Goal: Task Accomplishment & Management: Manage account settings

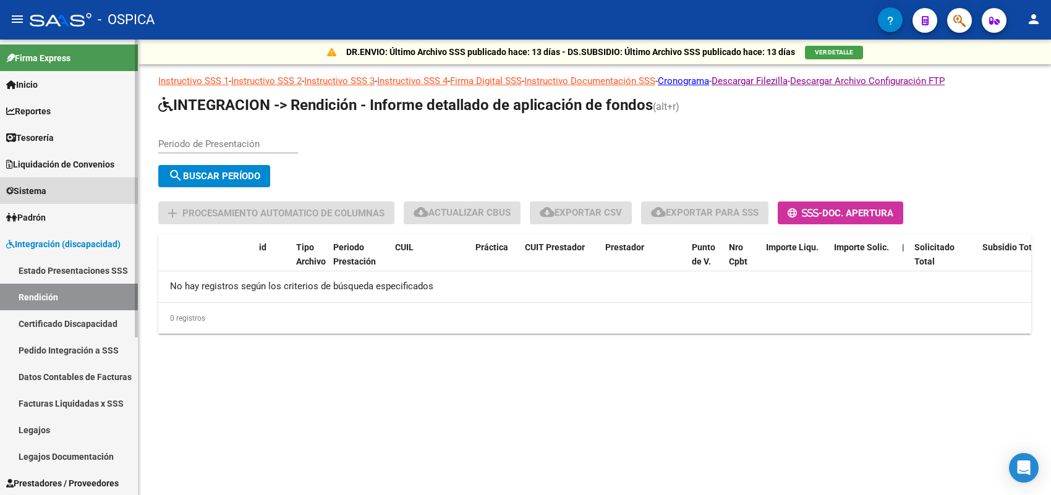
click at [45, 190] on span "Sistema" at bounding box center [26, 191] width 40 height 14
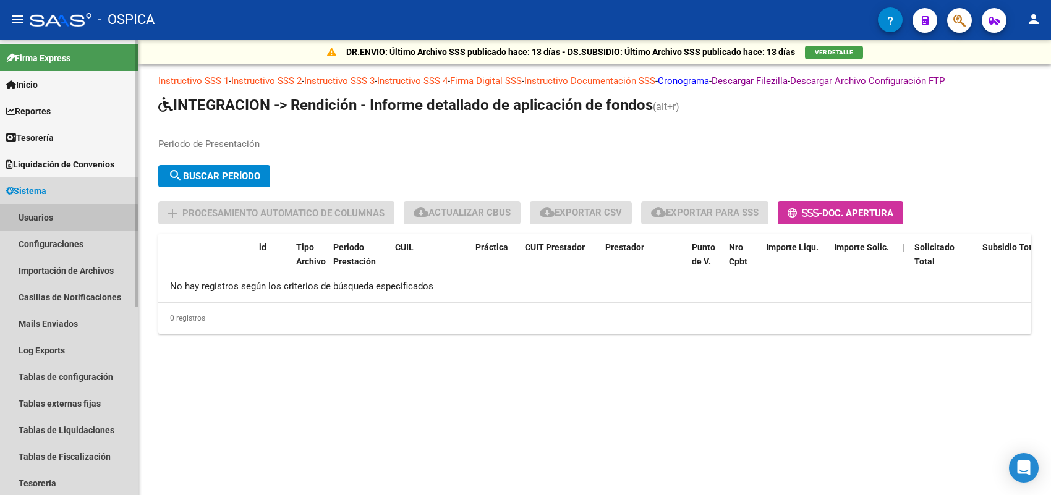
click at [59, 227] on link "Usuarios" at bounding box center [69, 217] width 138 height 27
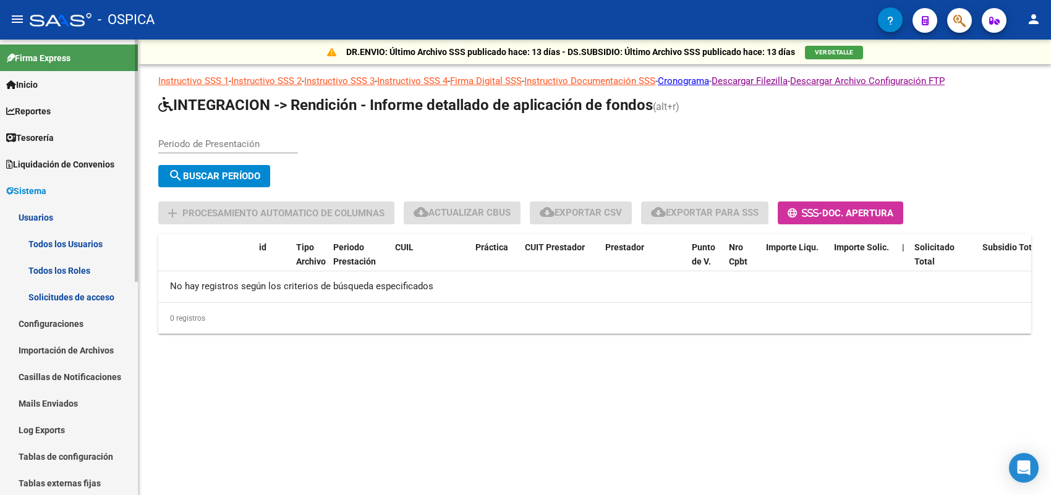
click at [90, 238] on link "Todos los Usuarios" at bounding box center [69, 244] width 138 height 27
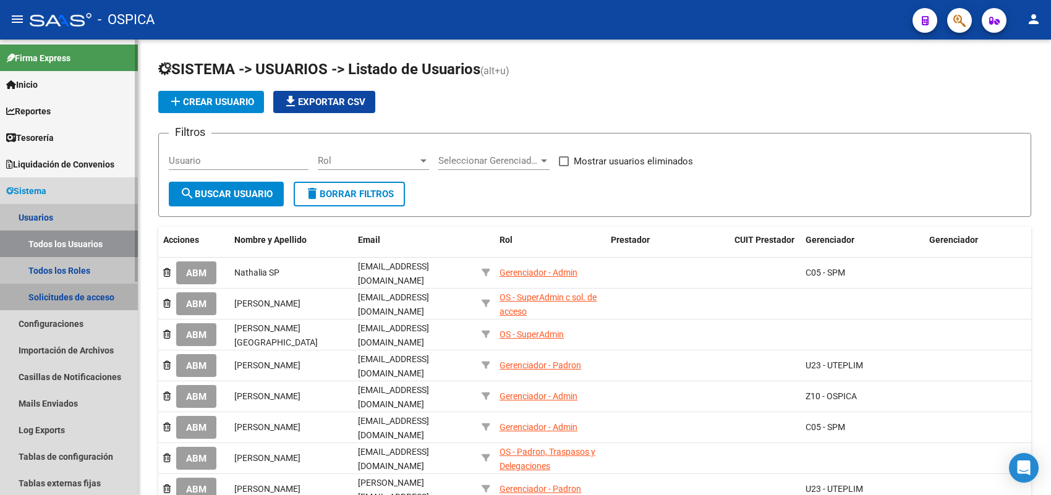
click at [85, 301] on link "Solicitudes de acceso" at bounding box center [69, 297] width 138 height 27
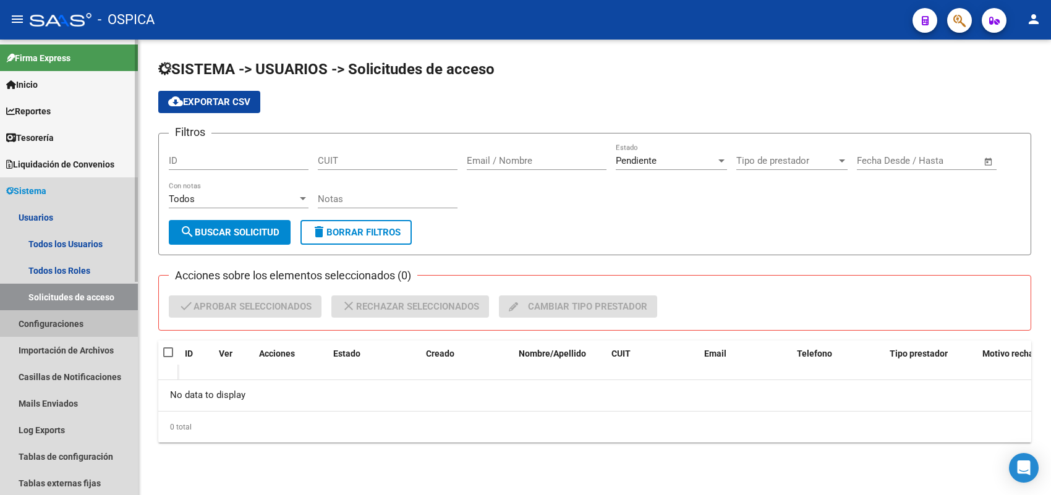
click at [64, 328] on link "Configuraciones" at bounding box center [69, 323] width 138 height 27
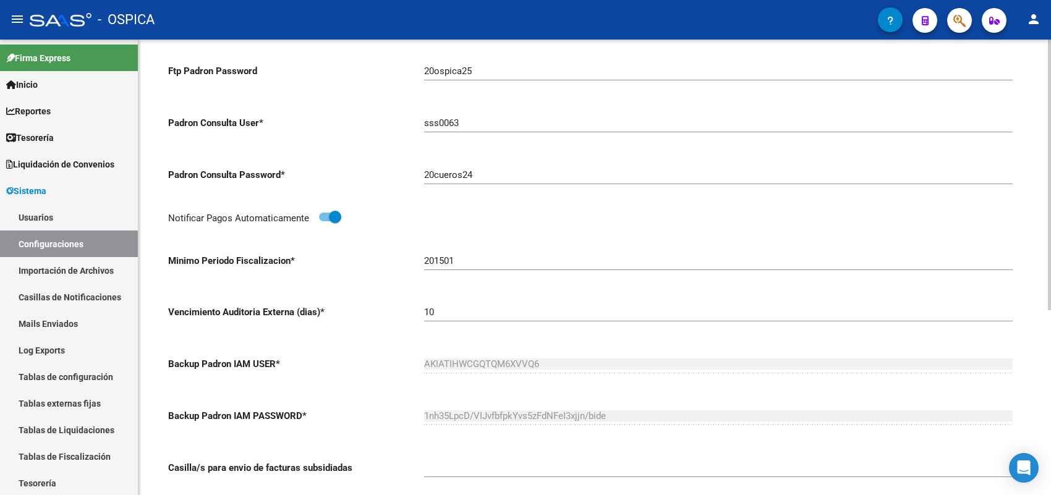
scroll to position [309, 0]
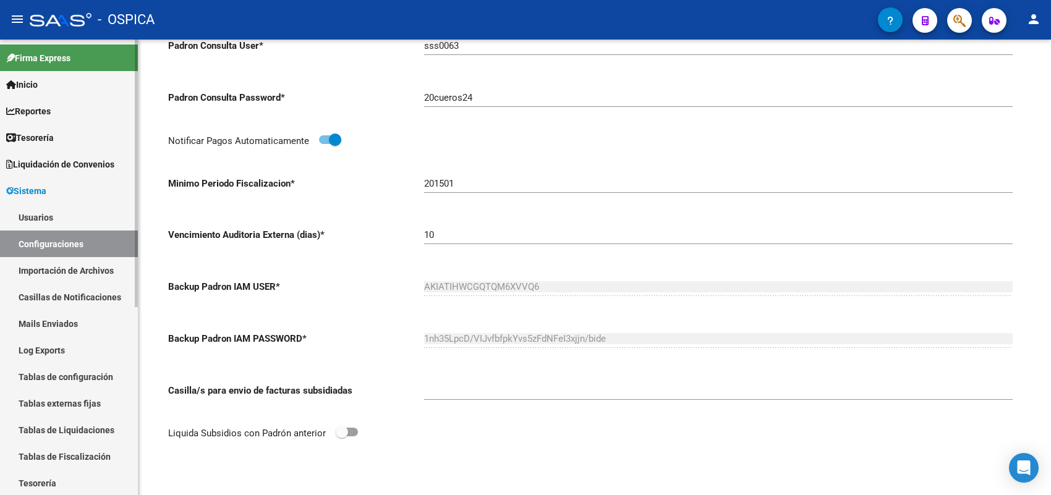
click at [50, 181] on link "Sistema" at bounding box center [69, 190] width 138 height 27
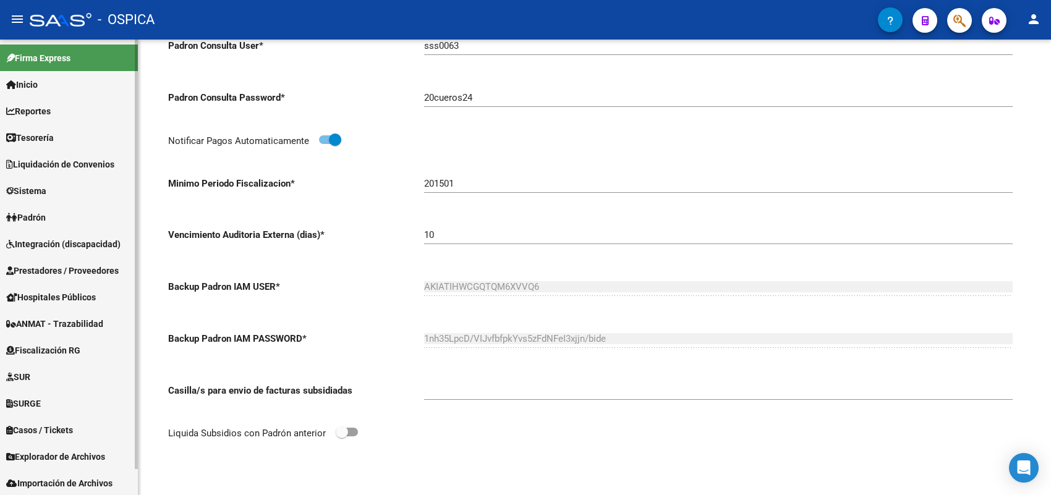
click at [54, 238] on span "Integración (discapacidad)" at bounding box center [63, 244] width 114 height 14
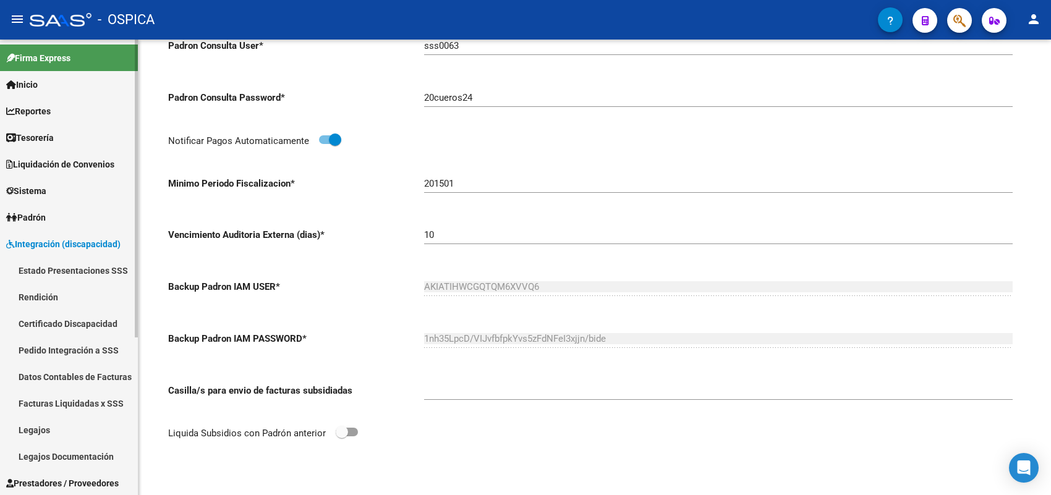
scroll to position [77, 0]
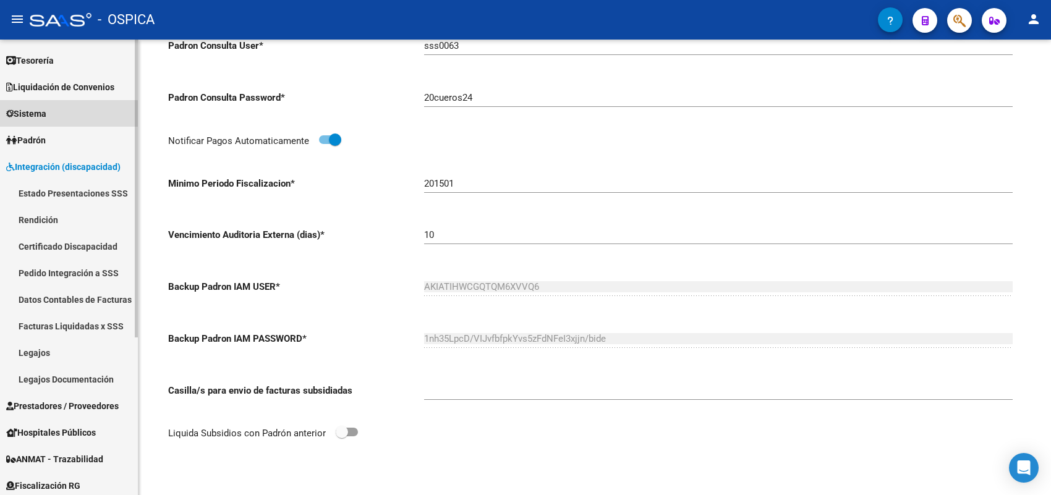
click at [59, 110] on link "Sistema" at bounding box center [69, 113] width 138 height 27
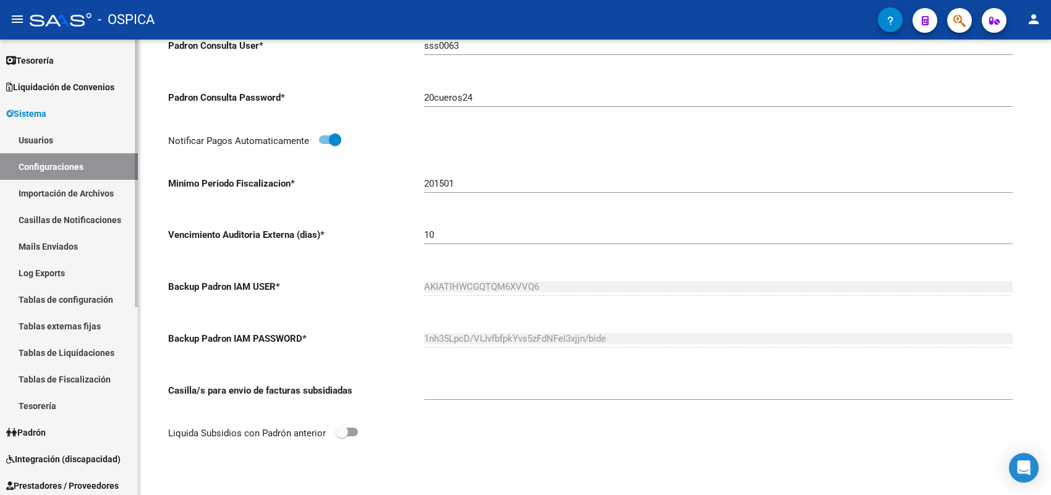
click at [75, 140] on link "Usuarios" at bounding box center [69, 140] width 138 height 27
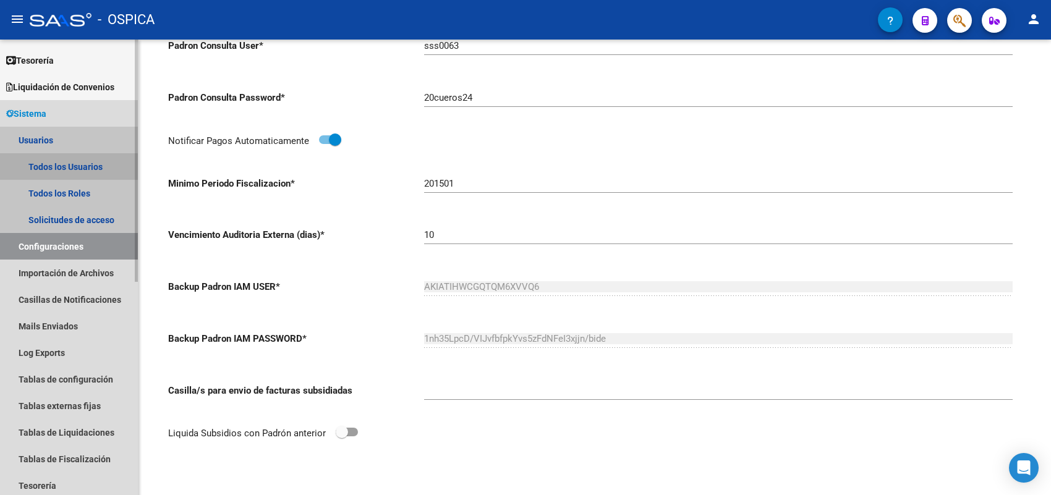
click at [85, 167] on link "Todos los Usuarios" at bounding box center [69, 166] width 138 height 27
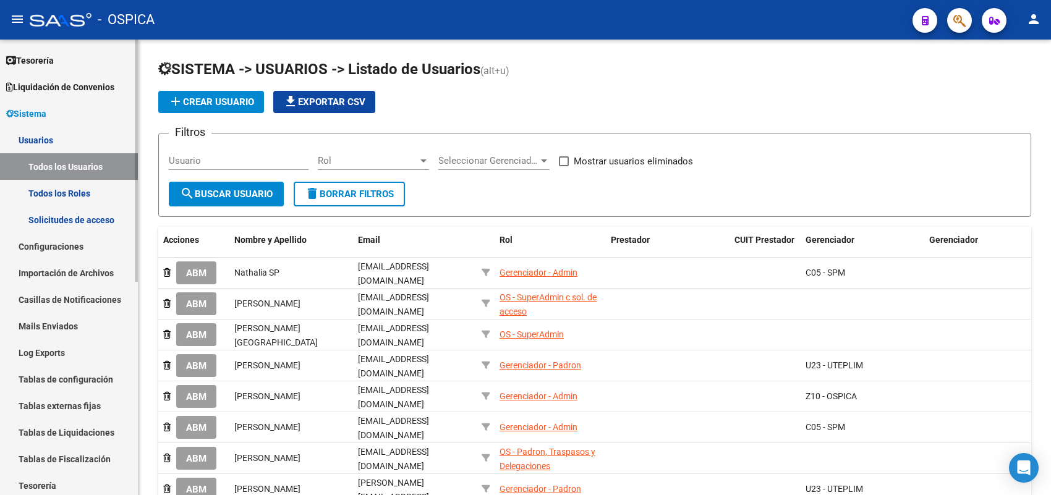
click at [68, 192] on link "Todos los Roles" at bounding box center [69, 193] width 138 height 27
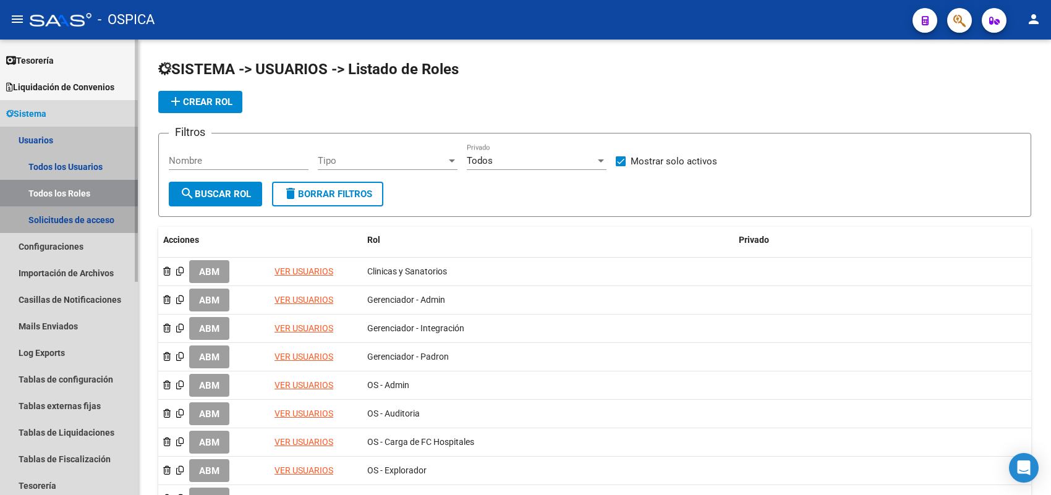
click at [69, 214] on link "Solicitudes de acceso" at bounding box center [69, 220] width 138 height 27
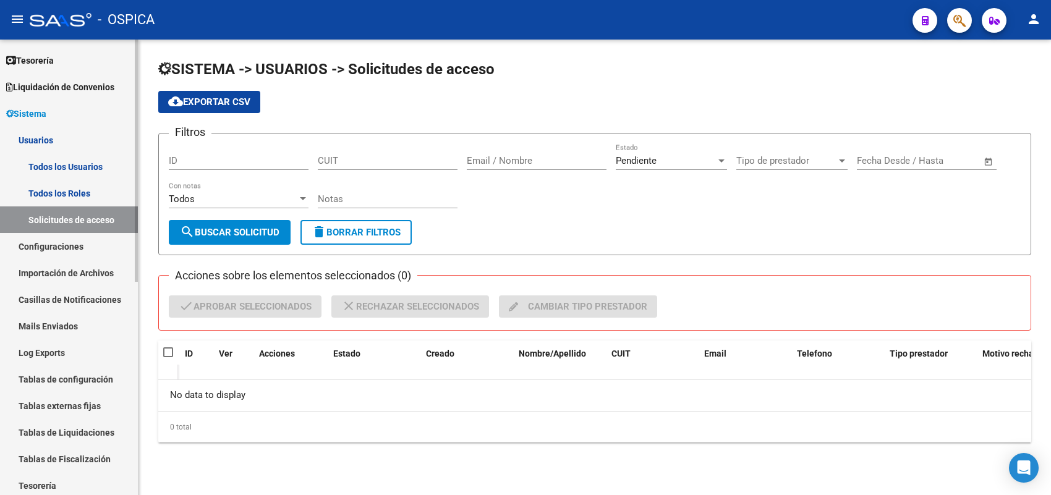
click at [69, 214] on link "Solicitudes de acceso" at bounding box center [69, 220] width 138 height 27
click at [54, 168] on link "Todos los Usuarios" at bounding box center [69, 166] width 138 height 27
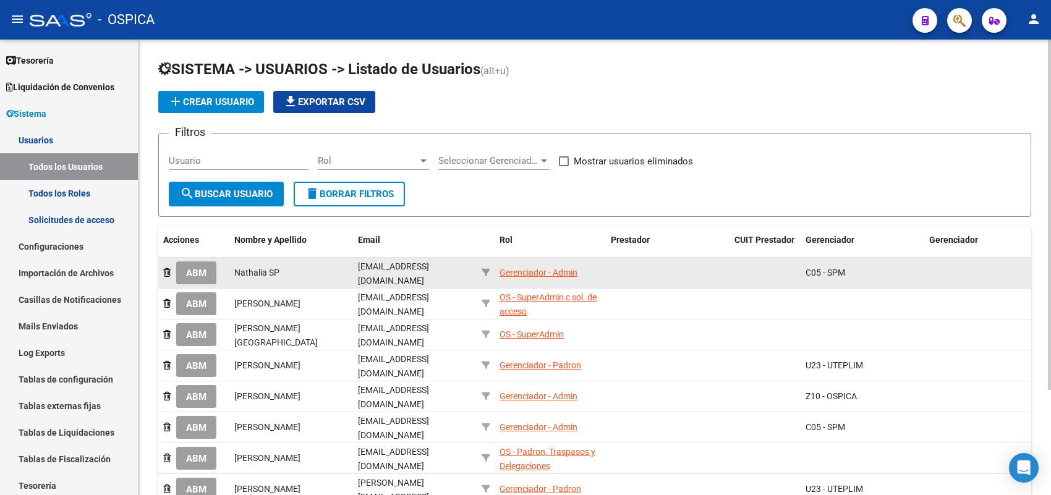
click at [208, 266] on button "ABM" at bounding box center [196, 273] width 40 height 23
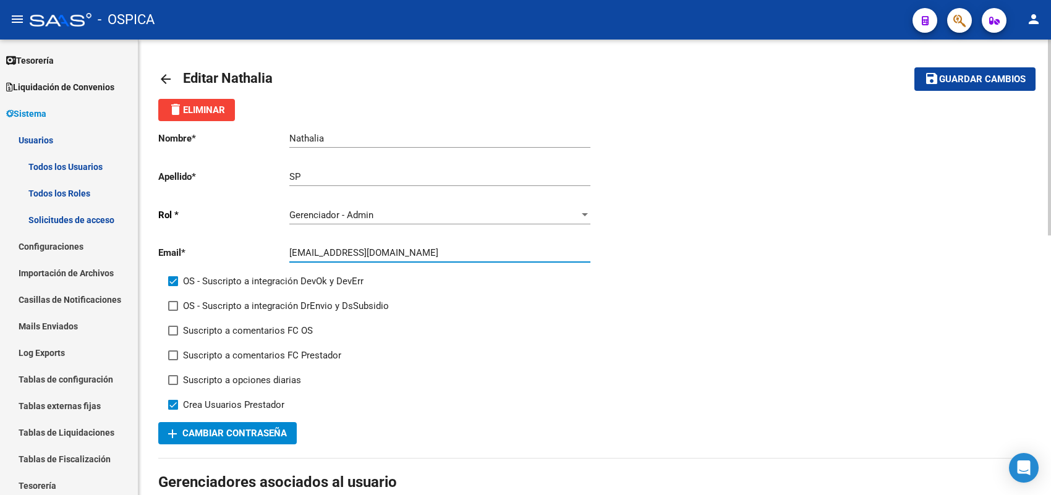
drag, startPoint x: 433, startPoint y: 250, endPoint x: 258, endPoint y: 199, distance: 182.4
click at [258, 199] on div "Nombre * Nathalia Ingresar nombre Apellido * SP Ingresar apellido Rol * Gerenci…" at bounding box center [376, 271] width 437 height 301
type input "[EMAIL_ADDRESS][DOMAIN_NAME]"
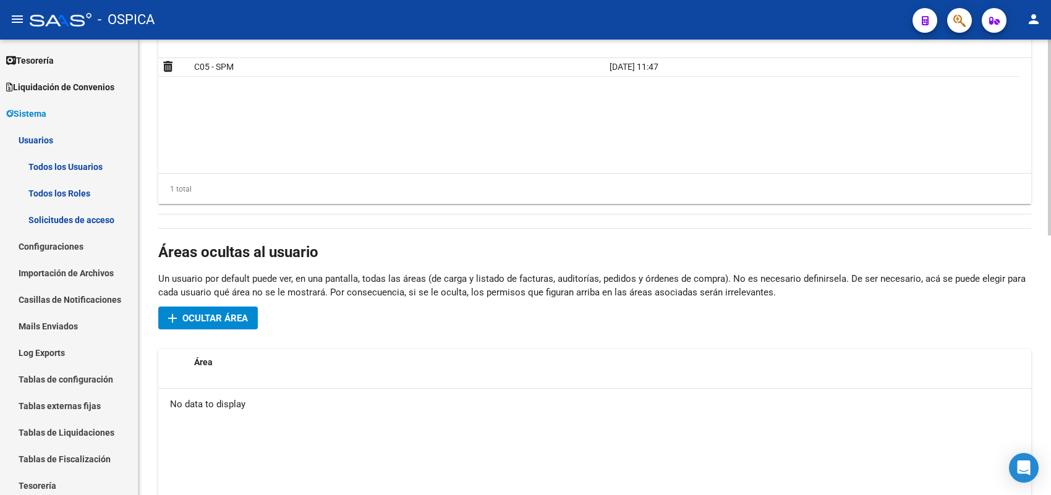
scroll to position [449, 0]
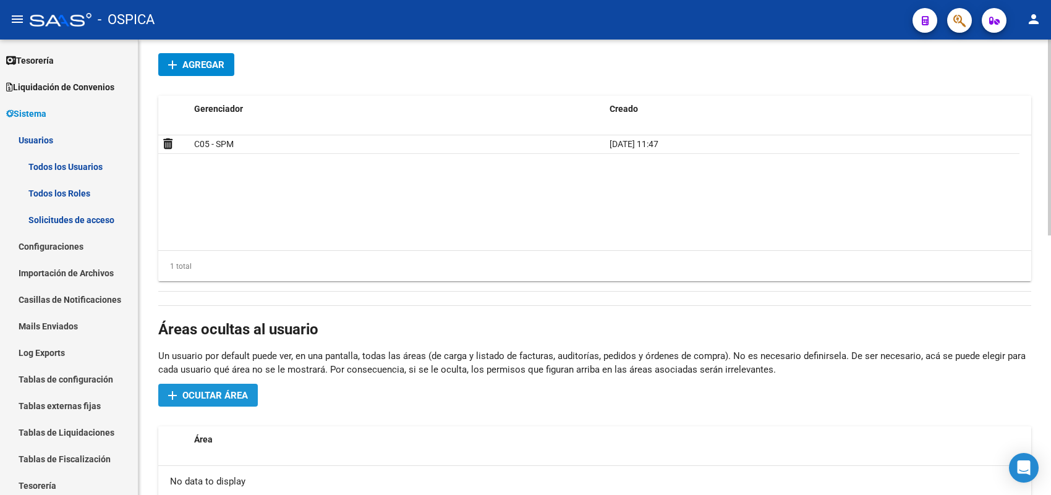
click at [236, 400] on button "add Ocultar área" at bounding box center [208, 395] width 100 height 23
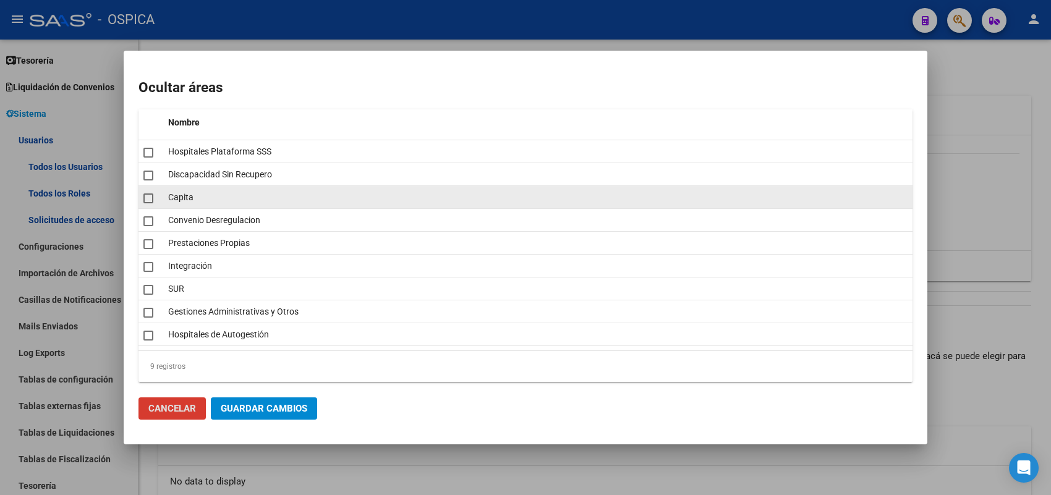
scroll to position [5, 0]
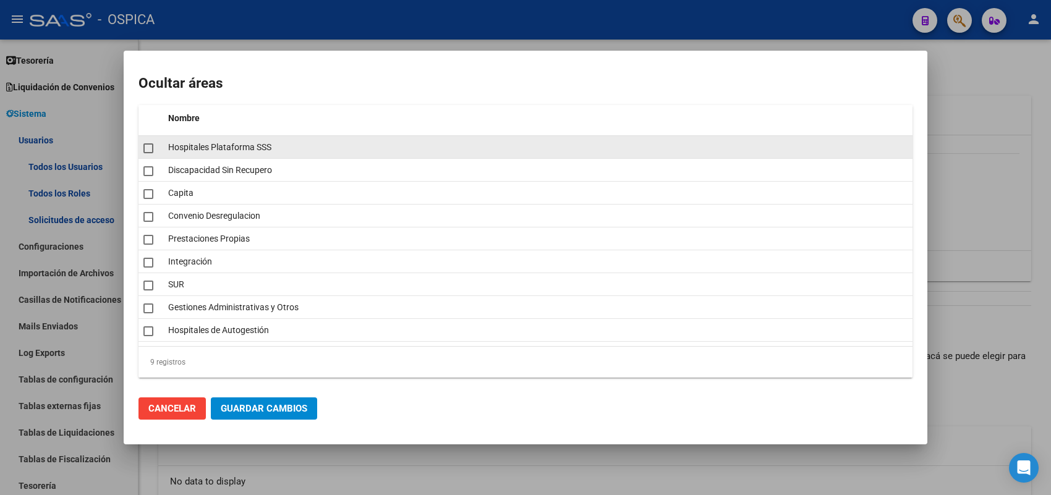
click at [146, 145] on span at bounding box center [148, 148] width 10 height 10
checkbox input "true"
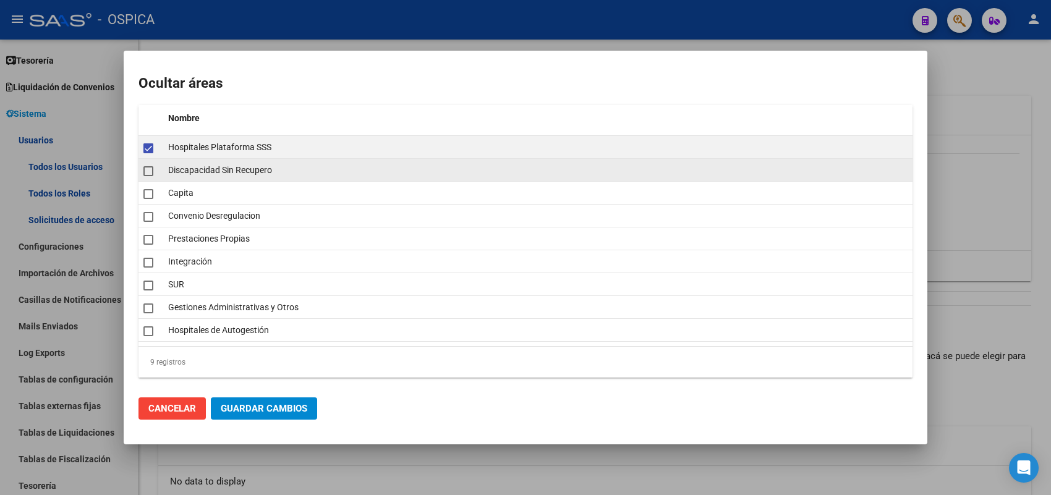
click at [143, 168] on span at bounding box center [148, 171] width 10 height 10
checkbox input "true"
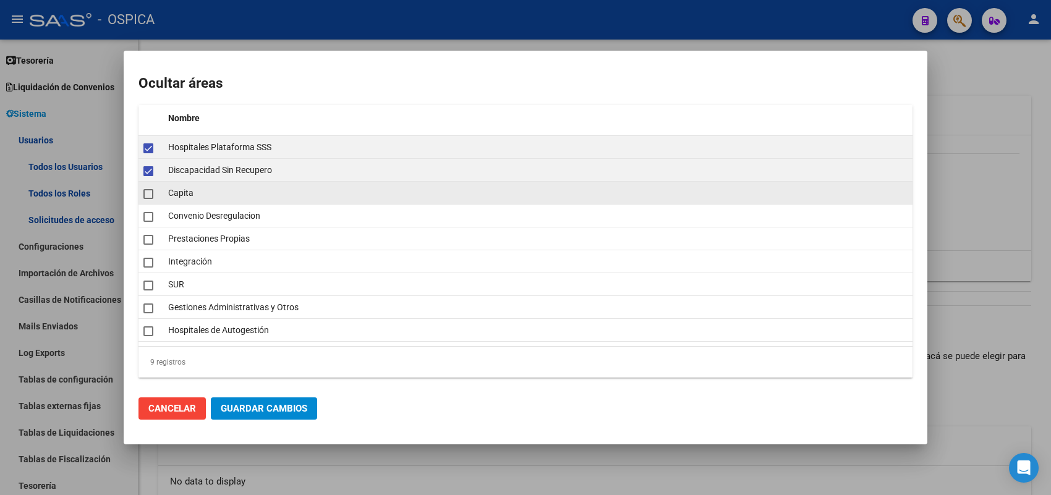
click at [149, 195] on span at bounding box center [148, 194] width 10 height 10
checkbox input "true"
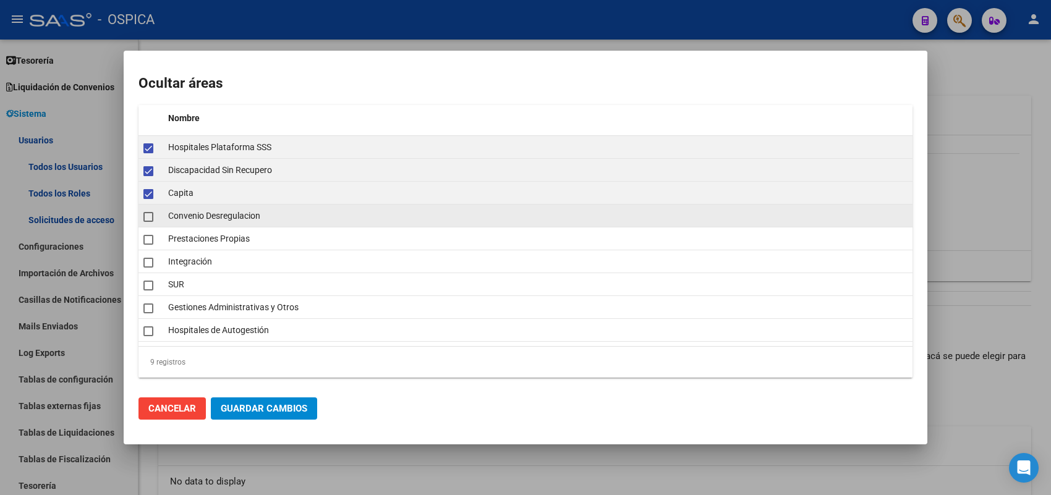
click at [145, 215] on span at bounding box center [148, 217] width 10 height 10
checkbox input "true"
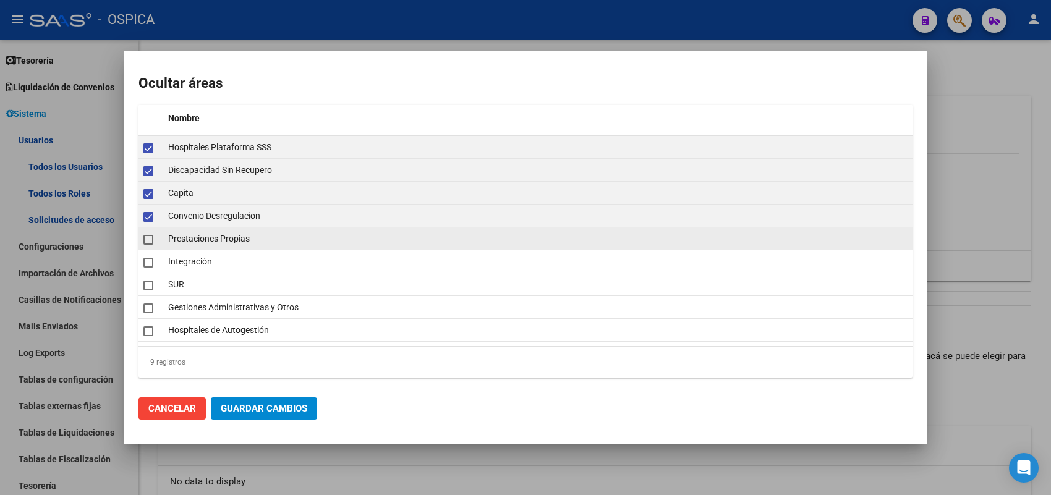
click at [147, 236] on span at bounding box center [148, 240] width 10 height 10
checkbox input "true"
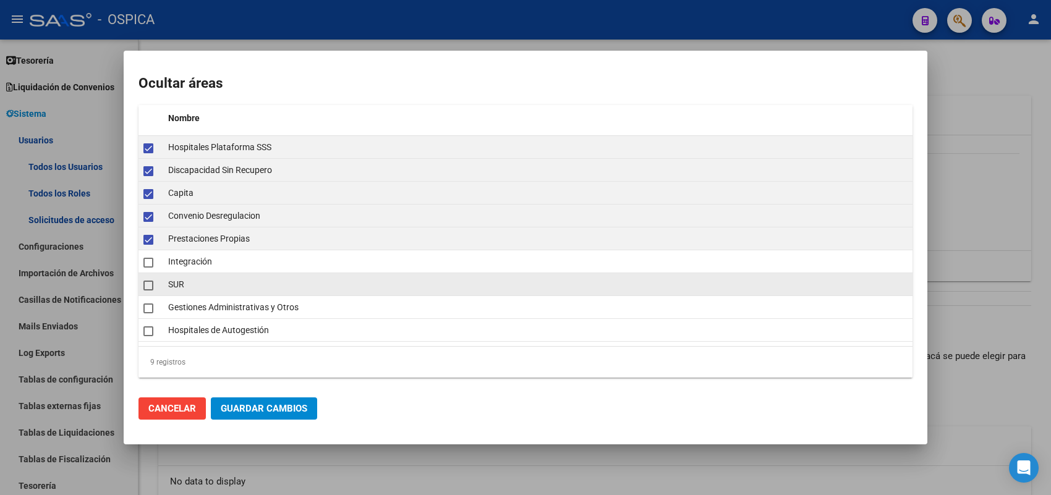
click at [147, 283] on span at bounding box center [148, 286] width 10 height 10
checkbox input "true"
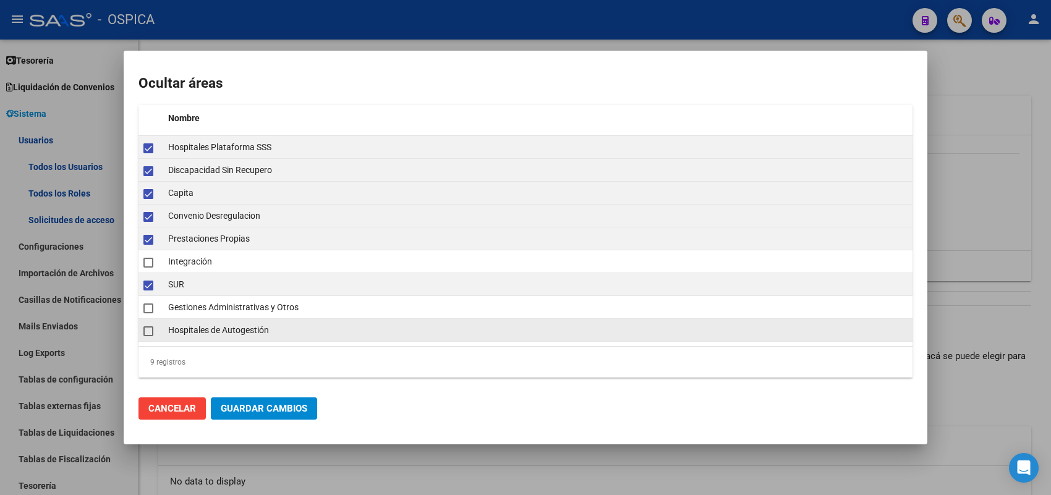
click at [146, 330] on span at bounding box center [148, 332] width 10 height 10
checkbox input "true"
click at [250, 409] on span "Guardar Cambios" at bounding box center [264, 408] width 87 height 11
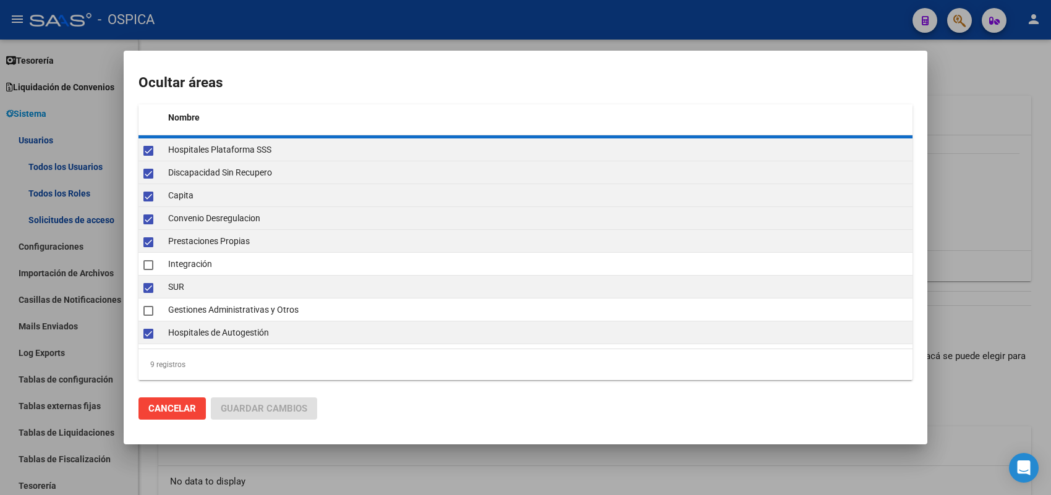
checkbox input "false"
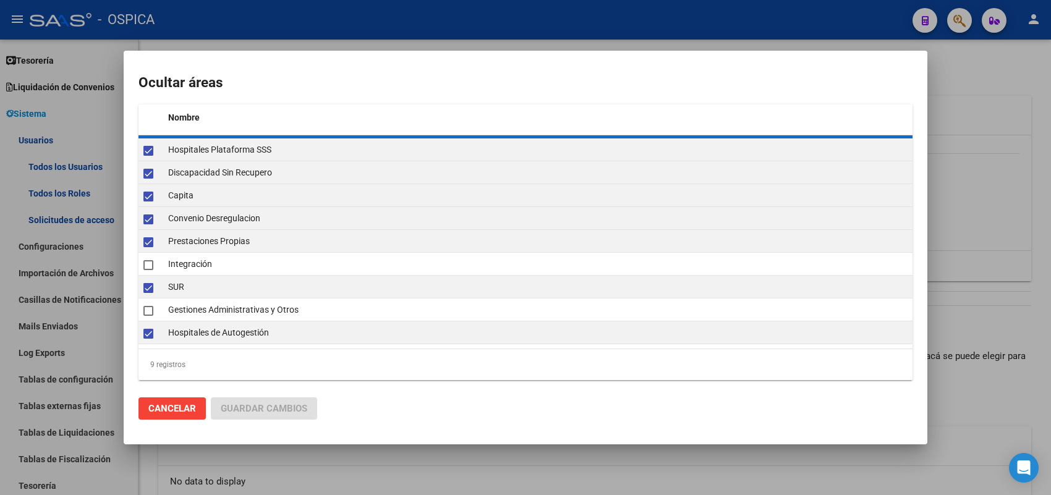
checkbox input "false"
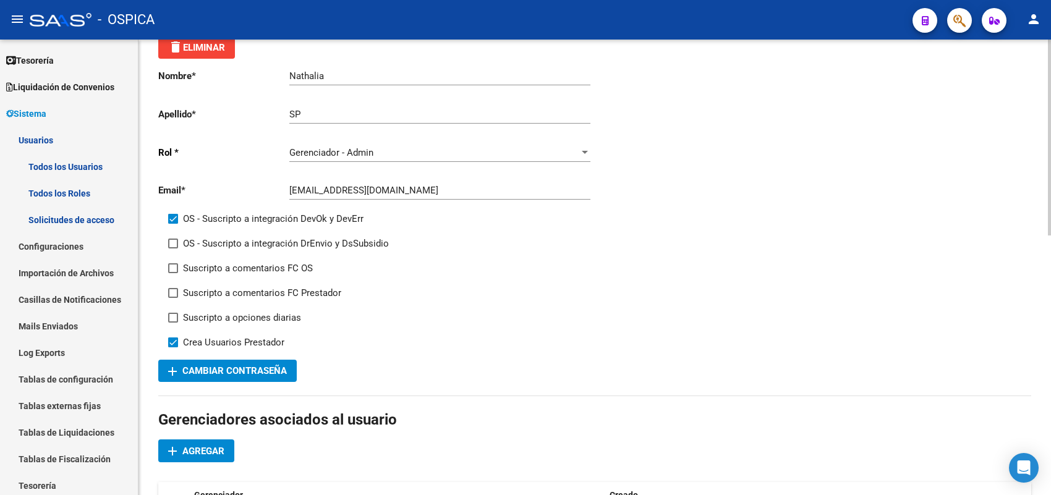
scroll to position [0, 0]
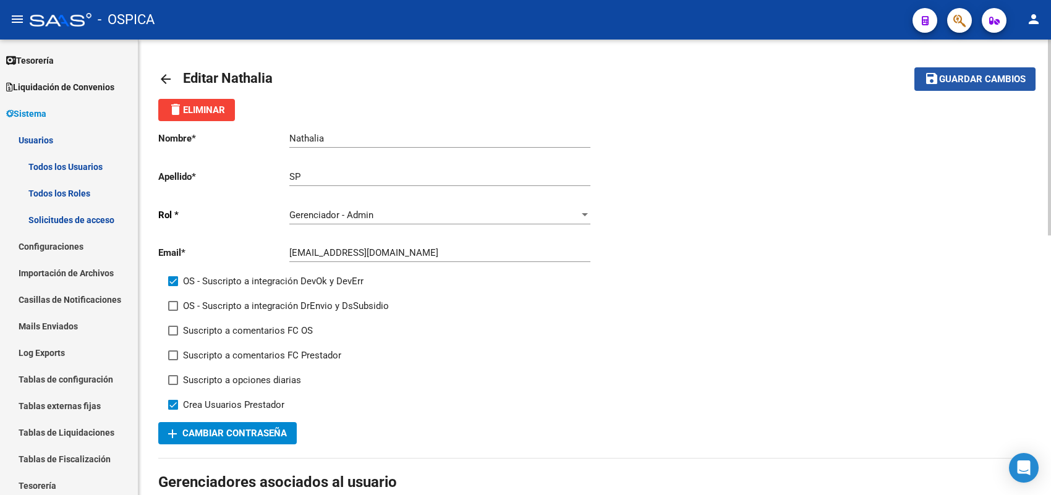
click at [951, 85] on button "save Guardar cambios" at bounding box center [975, 78] width 121 height 23
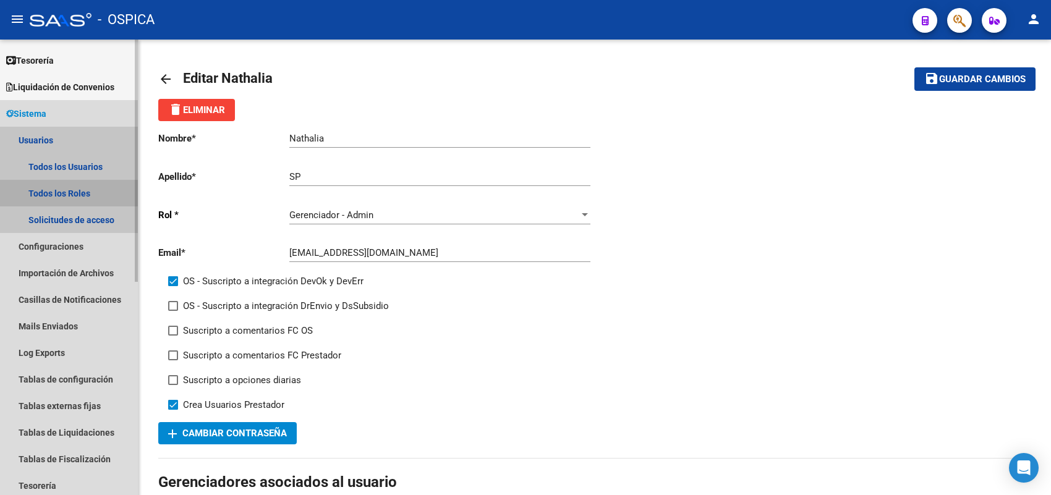
click at [85, 190] on link "Todos los Roles" at bounding box center [69, 193] width 138 height 27
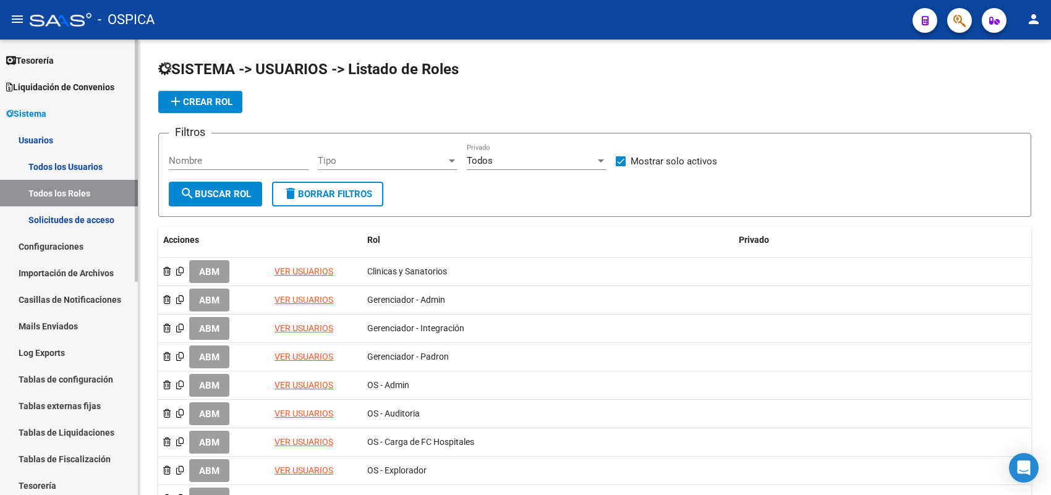
click at [92, 168] on link "Todos los Usuarios" at bounding box center [69, 166] width 138 height 27
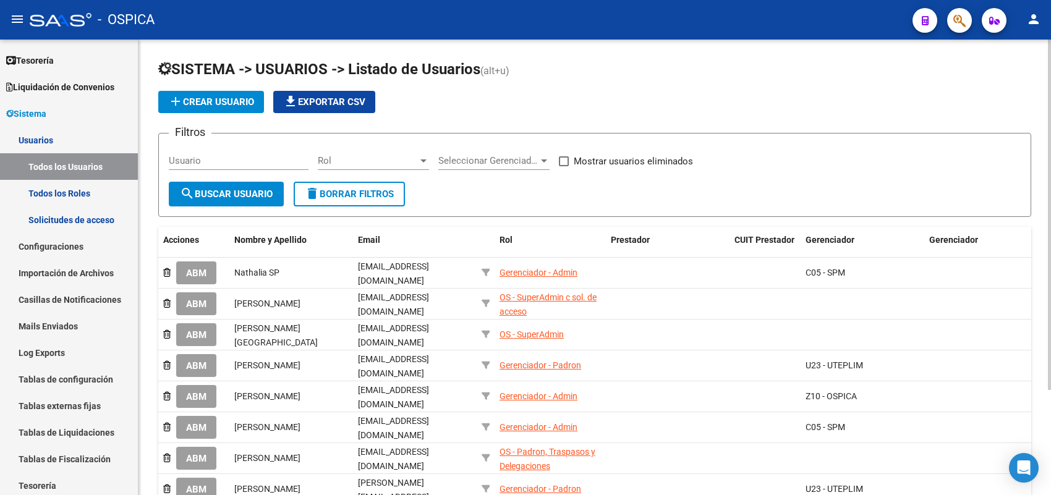
scroll to position [77, 0]
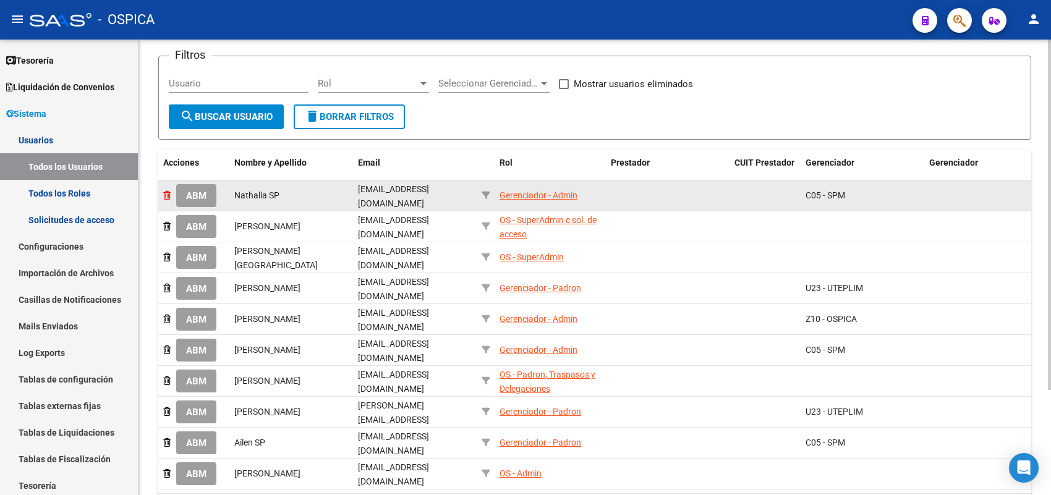
click at [164, 192] on icon at bounding box center [166, 195] width 7 height 9
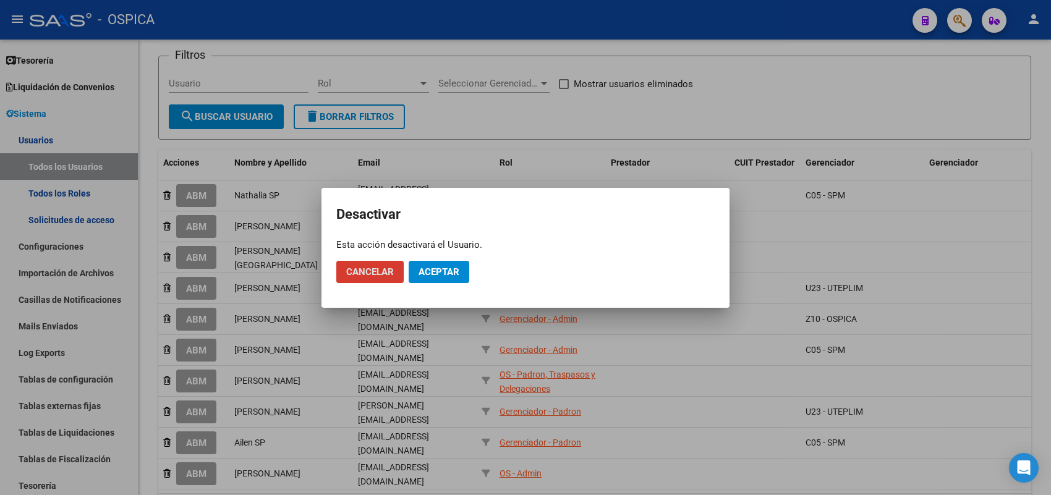
click at [394, 271] on button "Cancelar" at bounding box center [369, 272] width 67 height 22
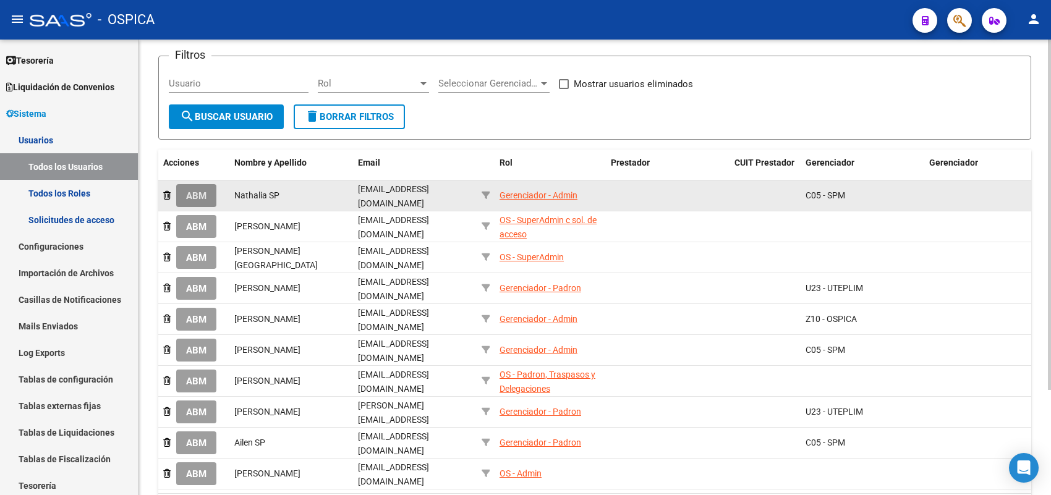
click at [195, 195] on span "ABM" at bounding box center [196, 195] width 20 height 11
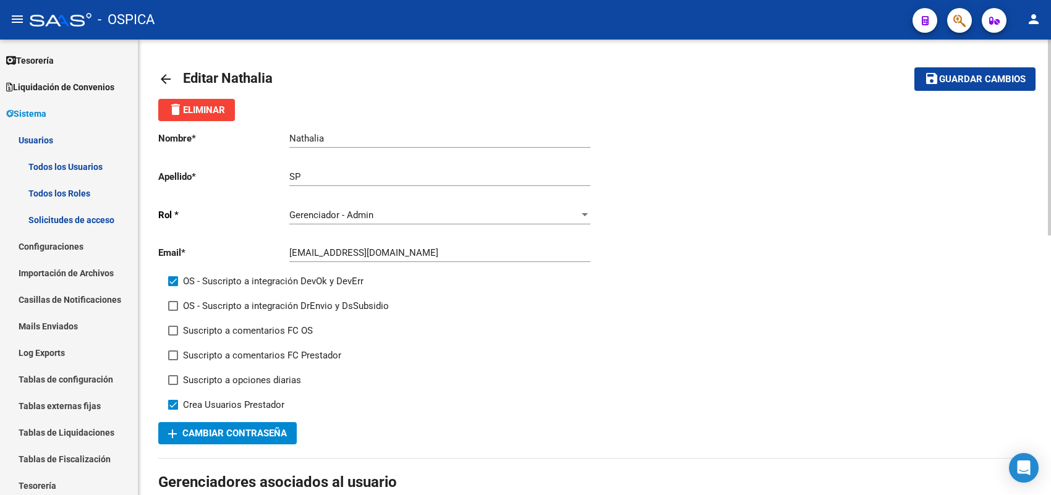
click at [576, 211] on div "Gerenciador - Admin" at bounding box center [434, 215] width 290 height 11
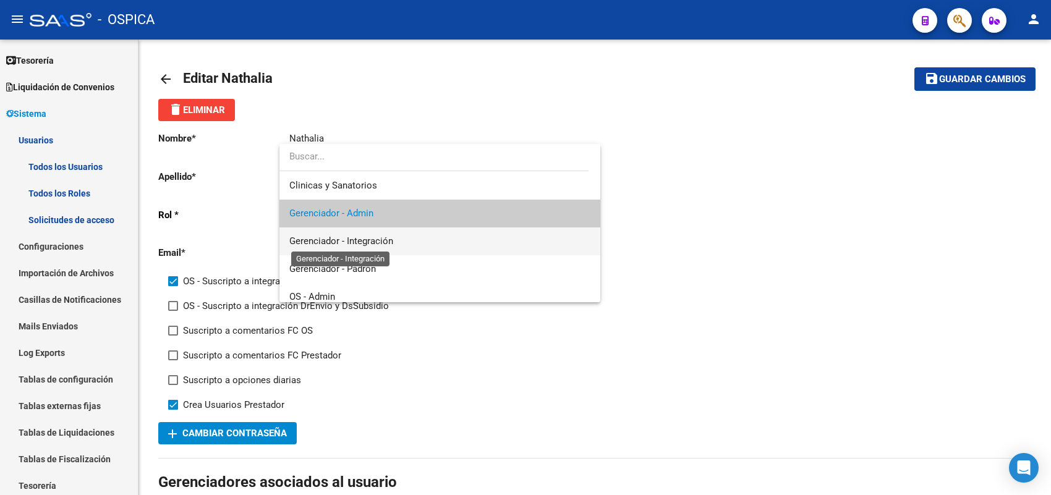
click at [359, 239] on span "Gerenciador - Integración" at bounding box center [341, 241] width 104 height 11
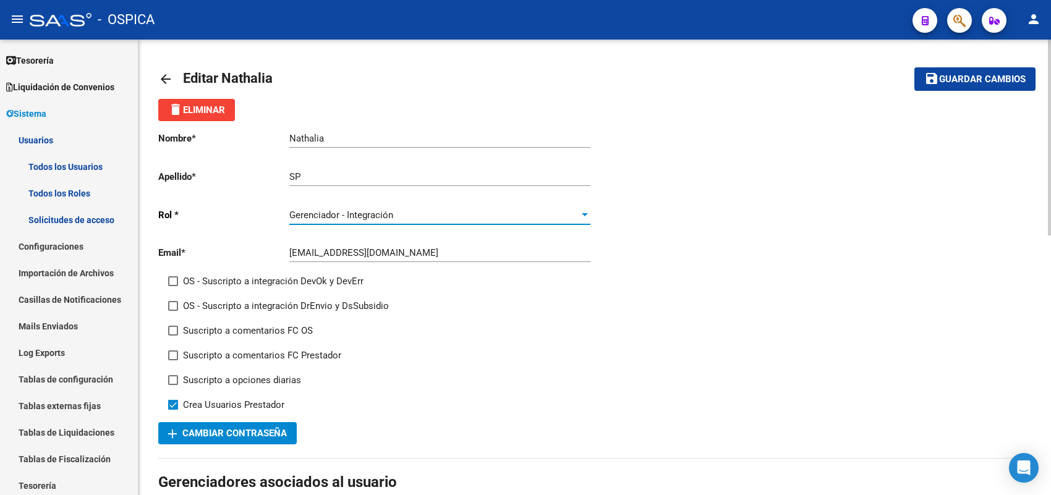
click at [365, 210] on span "Gerenciador - Integración" at bounding box center [341, 215] width 104 height 11
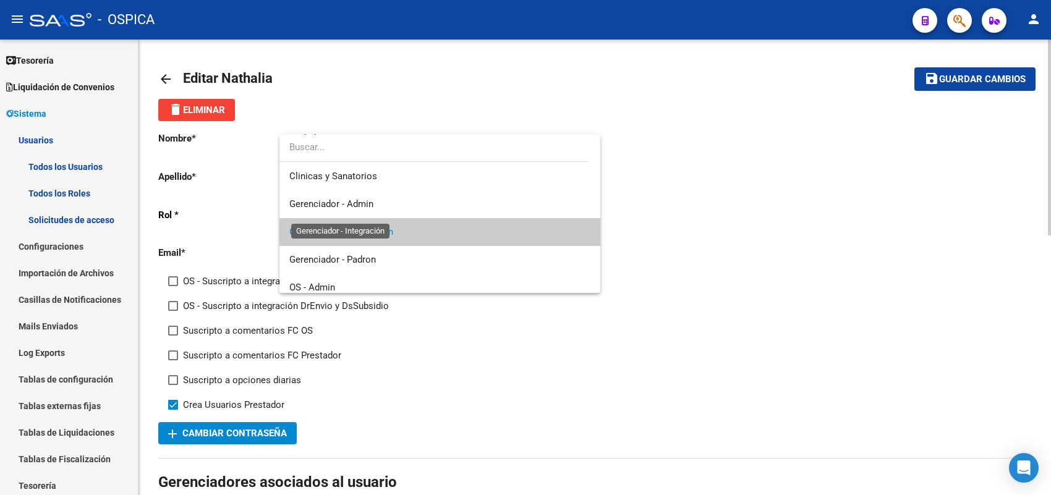
scroll to position [19, 0]
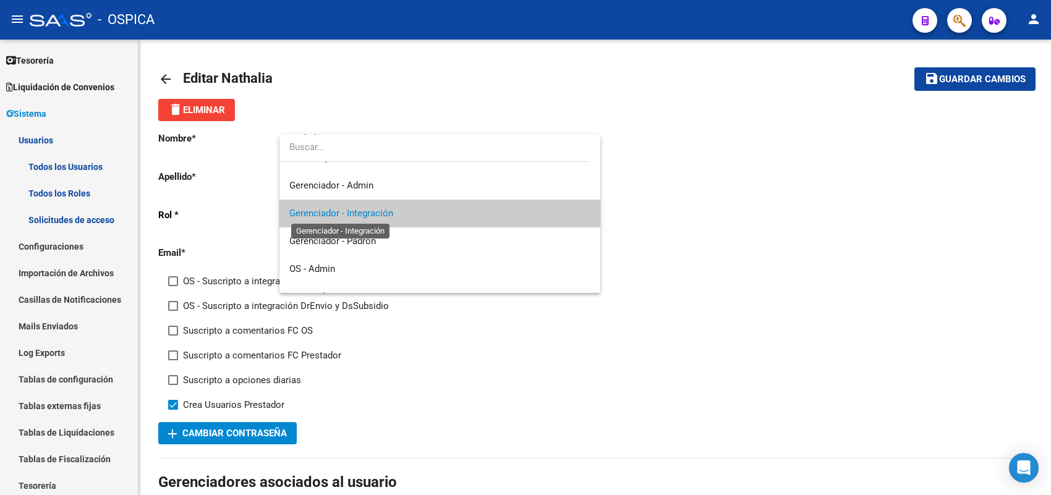
click at [371, 216] on span "Gerenciador - Integración" at bounding box center [341, 213] width 104 height 11
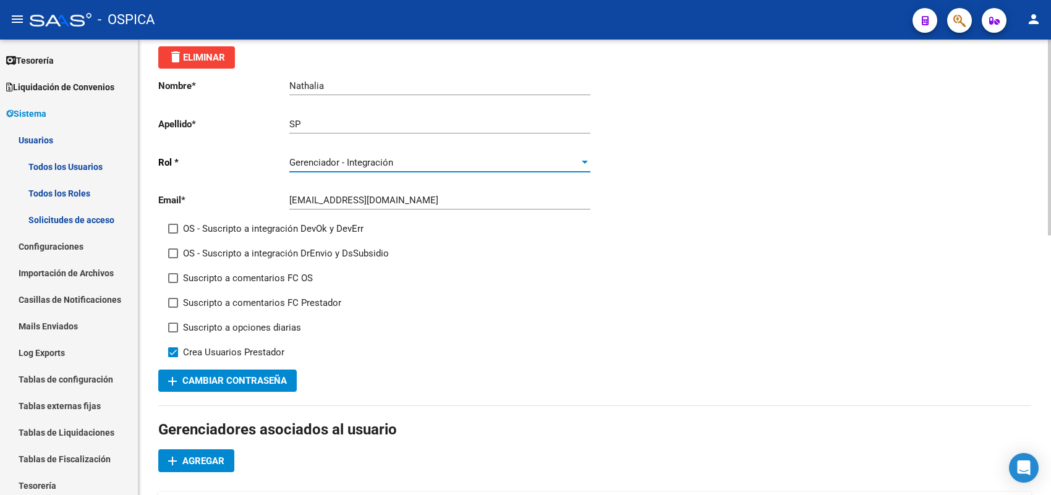
scroll to position [77, 0]
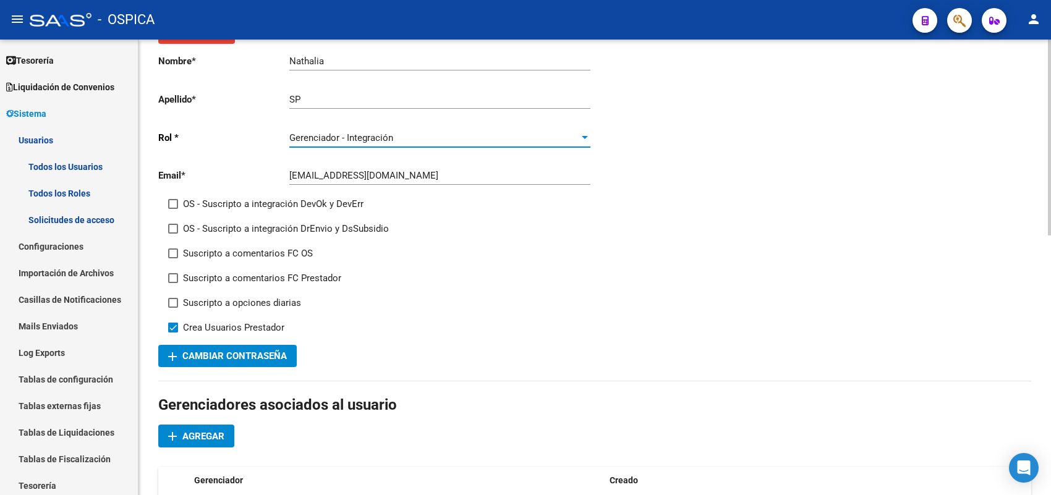
click at [174, 200] on span at bounding box center [173, 204] width 10 height 10
click at [173, 209] on input "OS - Suscripto a integración DevOk y DevErr" at bounding box center [173, 209] width 1 height 1
checkbox input "true"
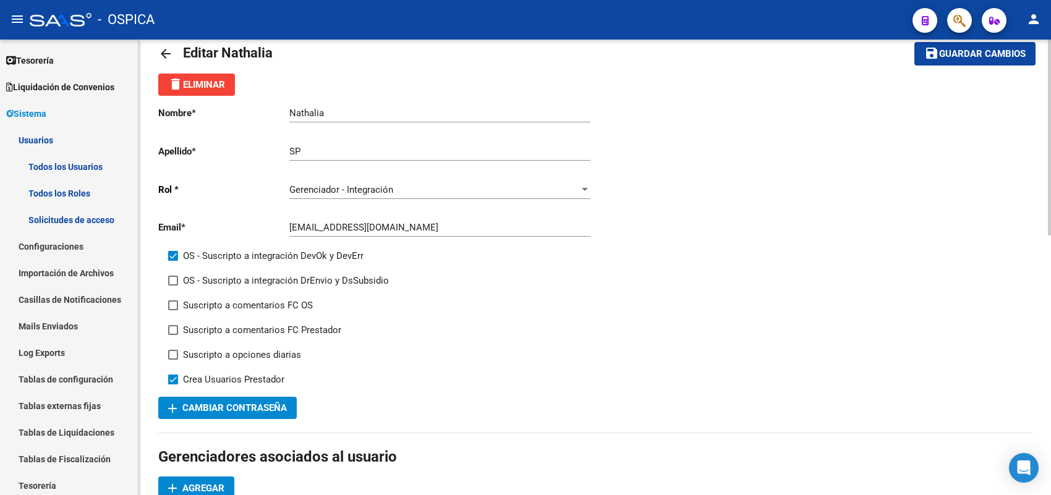
scroll to position [0, 0]
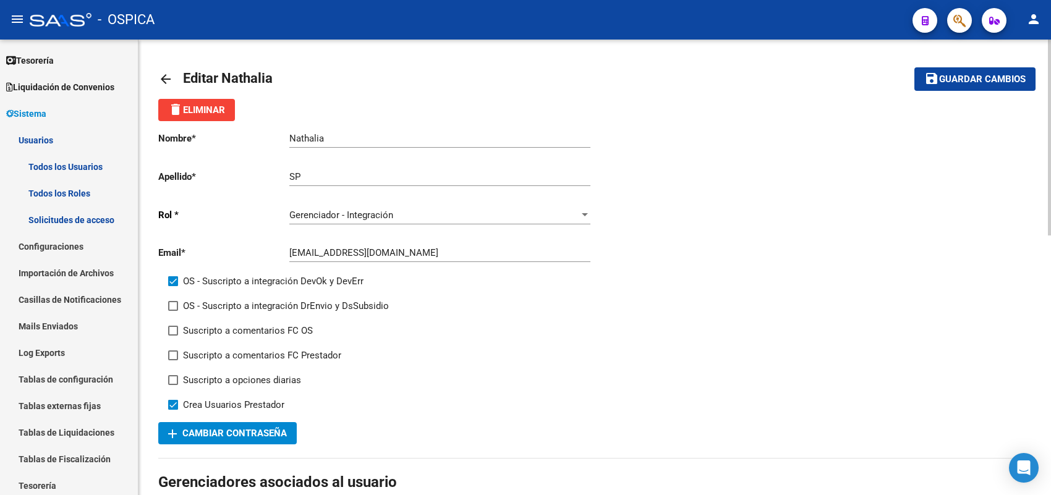
click at [969, 82] on span "Guardar cambios" at bounding box center [982, 79] width 87 height 11
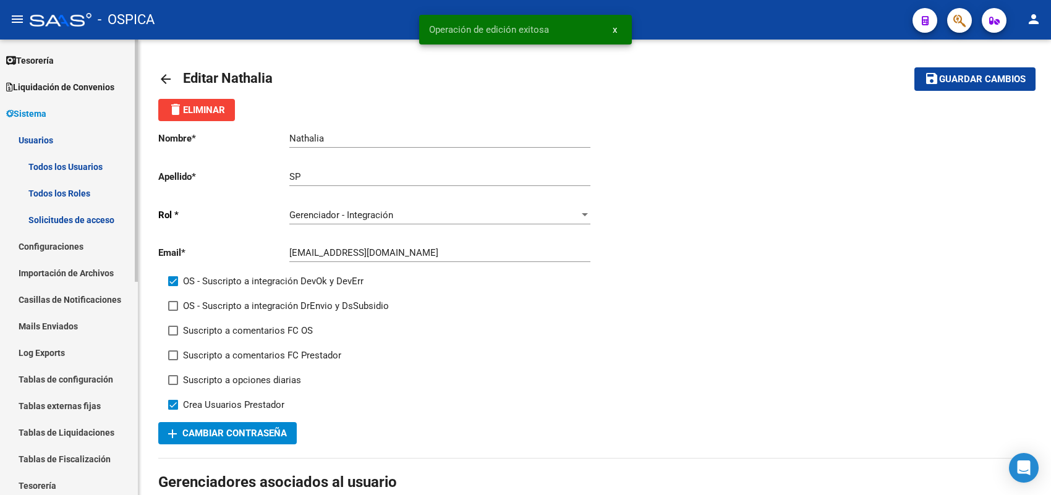
click at [43, 137] on link "Usuarios" at bounding box center [69, 140] width 138 height 27
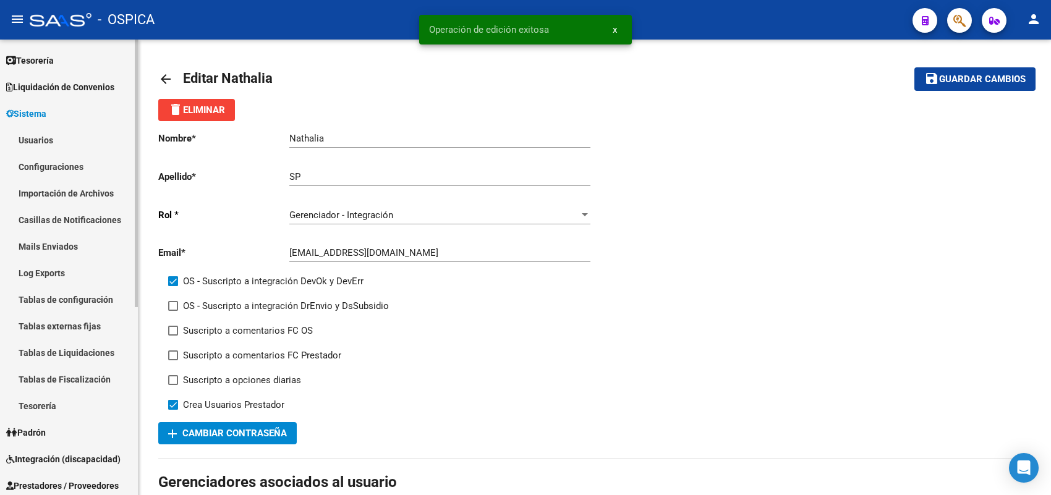
click at [57, 113] on link "Sistema" at bounding box center [69, 113] width 138 height 27
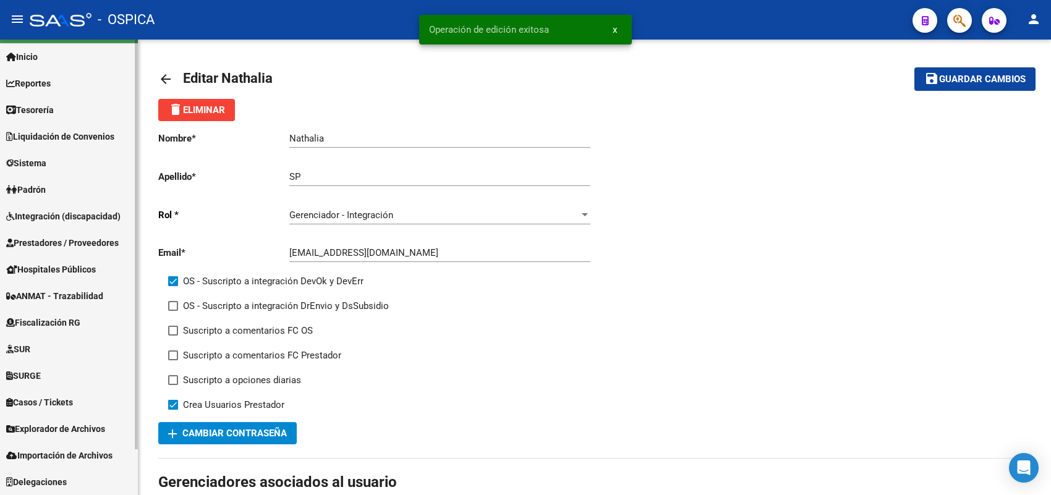
scroll to position [27, 0]
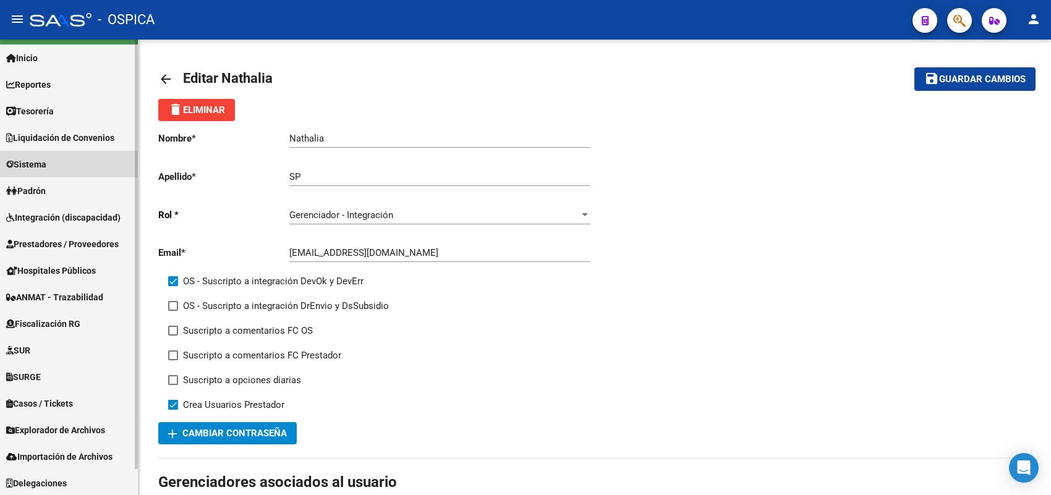
click at [56, 159] on link "Sistema" at bounding box center [69, 164] width 138 height 27
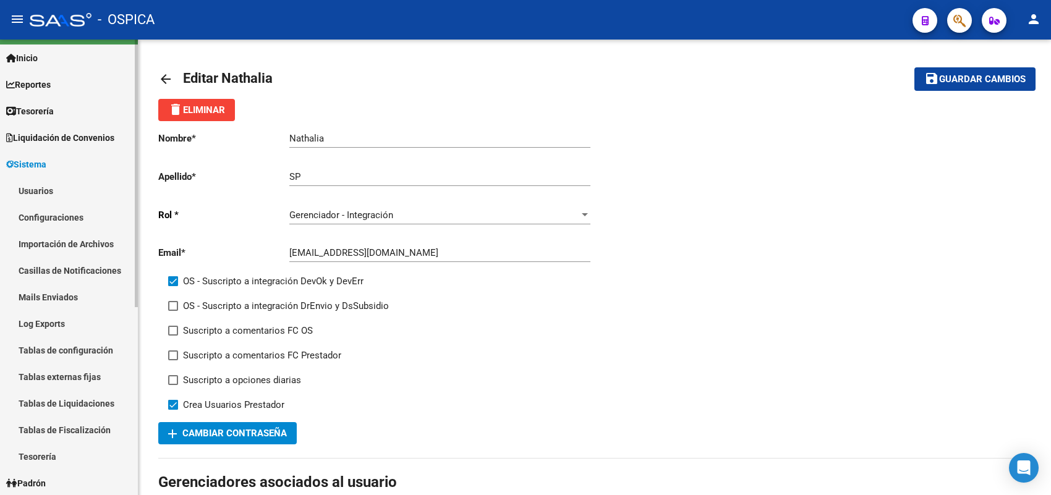
scroll to position [77, 0]
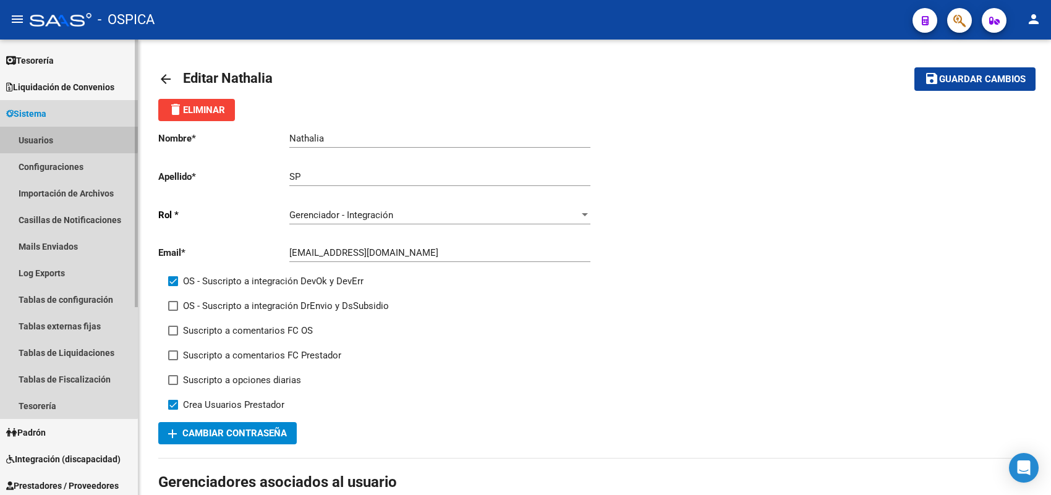
click at [64, 135] on link "Usuarios" at bounding box center [69, 140] width 138 height 27
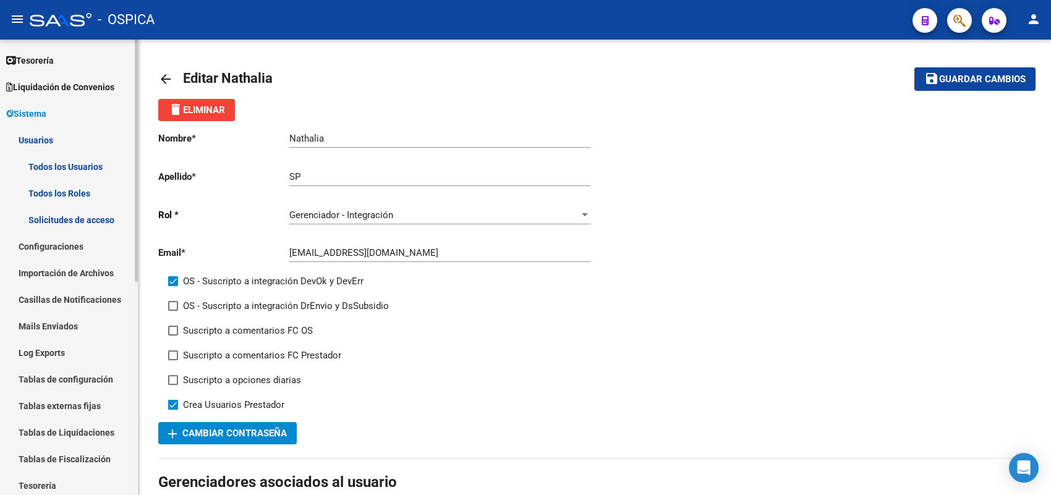
click at [71, 159] on link "Todos los Usuarios" at bounding box center [69, 166] width 138 height 27
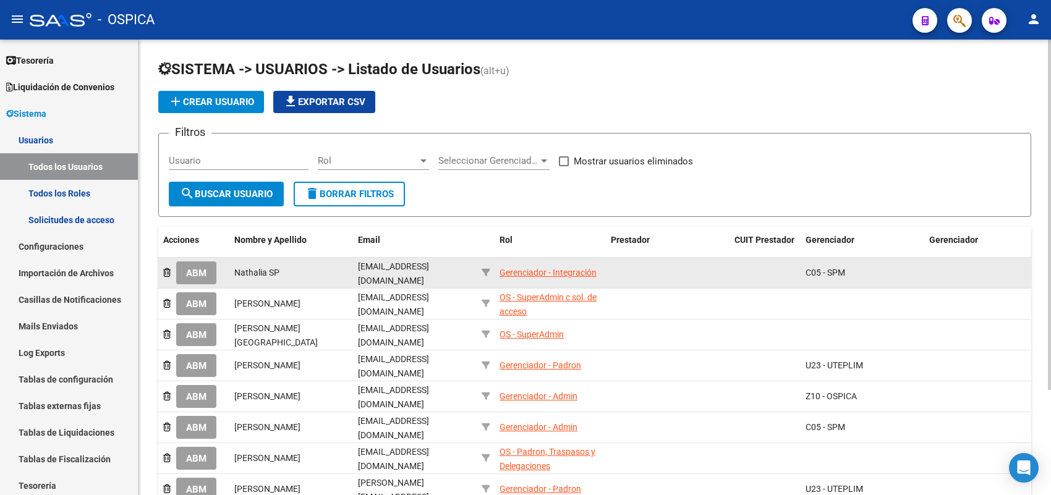
click at [203, 268] on span "ABM" at bounding box center [196, 273] width 20 height 11
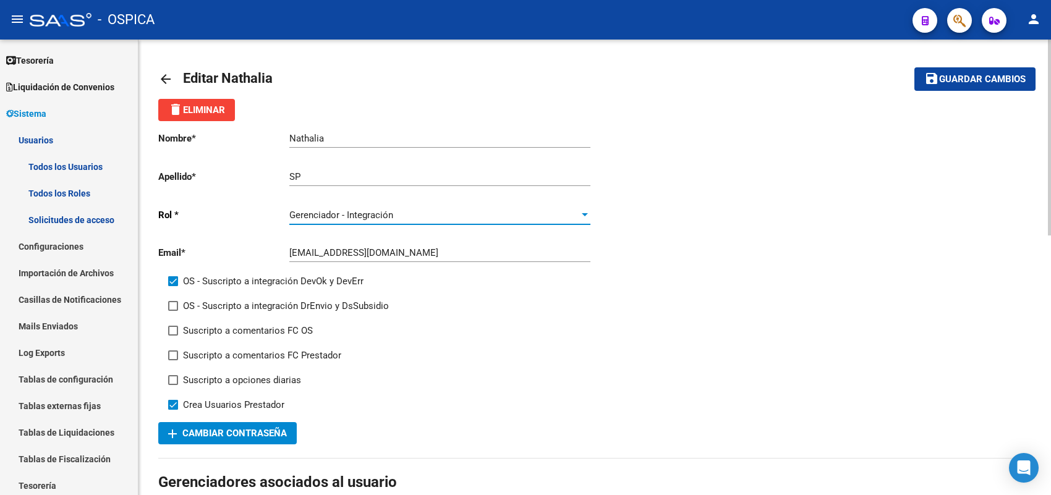
click at [408, 214] on div "Gerenciador - Integración" at bounding box center [434, 215] width 290 height 11
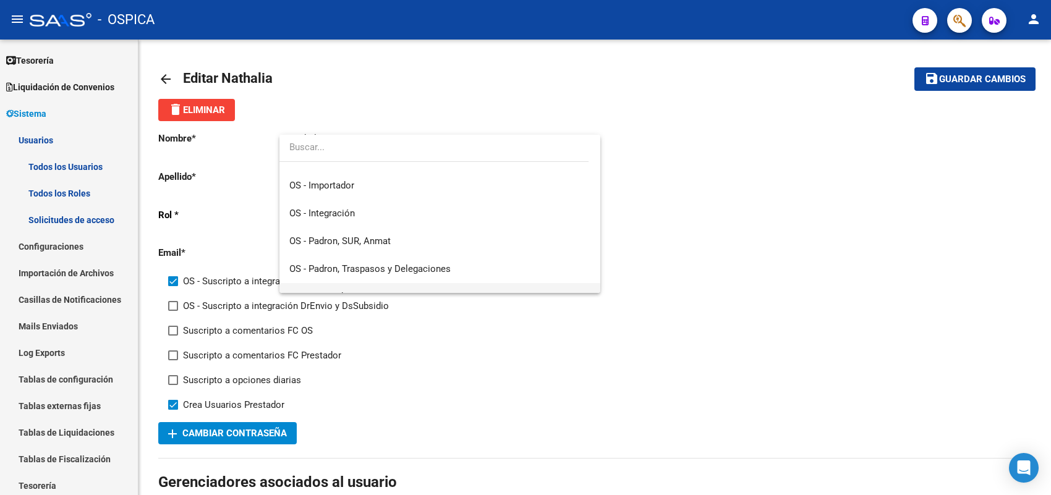
scroll to position [215, 0]
click at [416, 51] on div at bounding box center [525, 247] width 1051 height 495
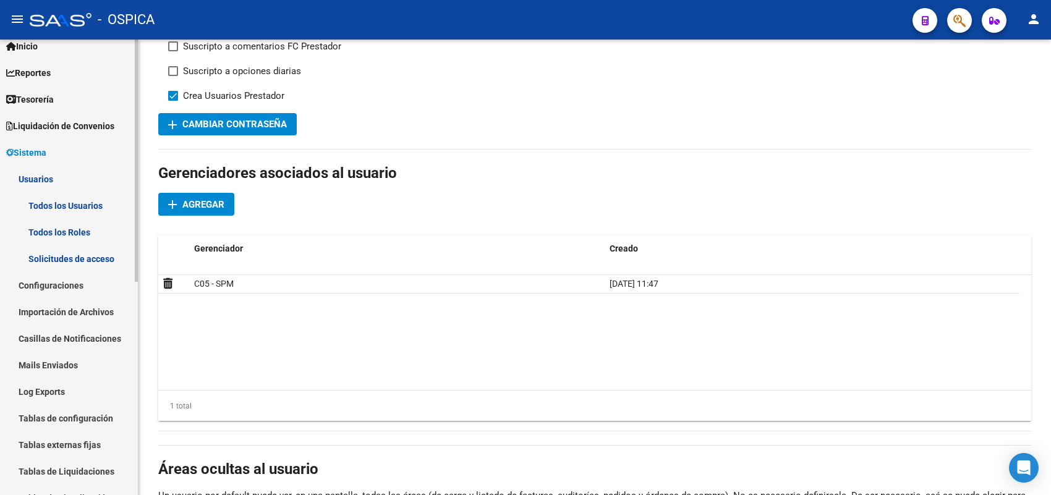
scroll to position [0, 0]
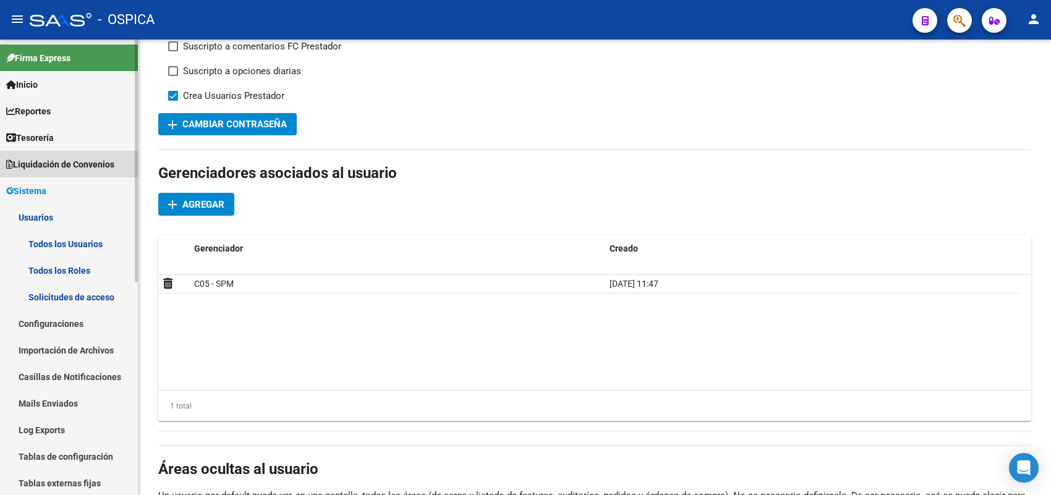
click at [48, 158] on span "Liquidación de Convenios" at bounding box center [60, 165] width 108 height 14
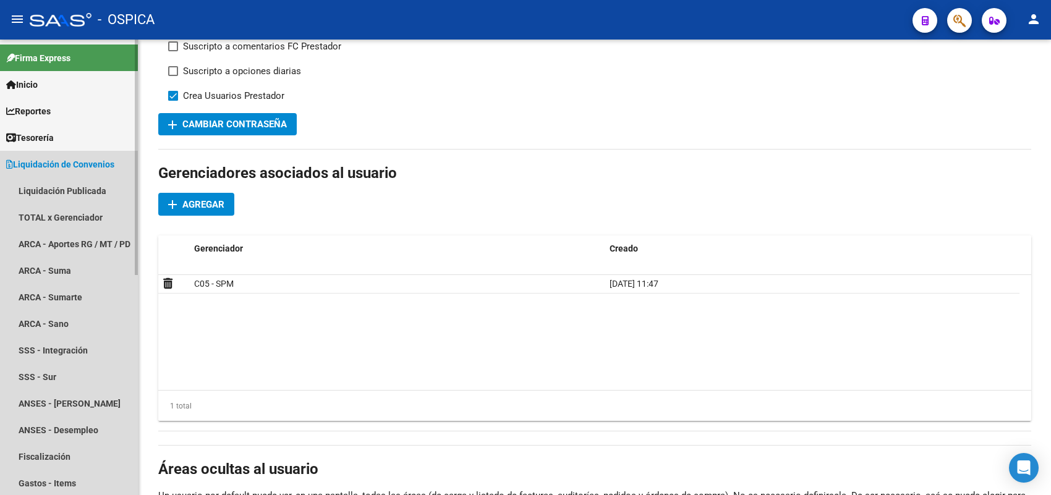
click at [48, 158] on span "Liquidación de Convenios" at bounding box center [60, 165] width 108 height 14
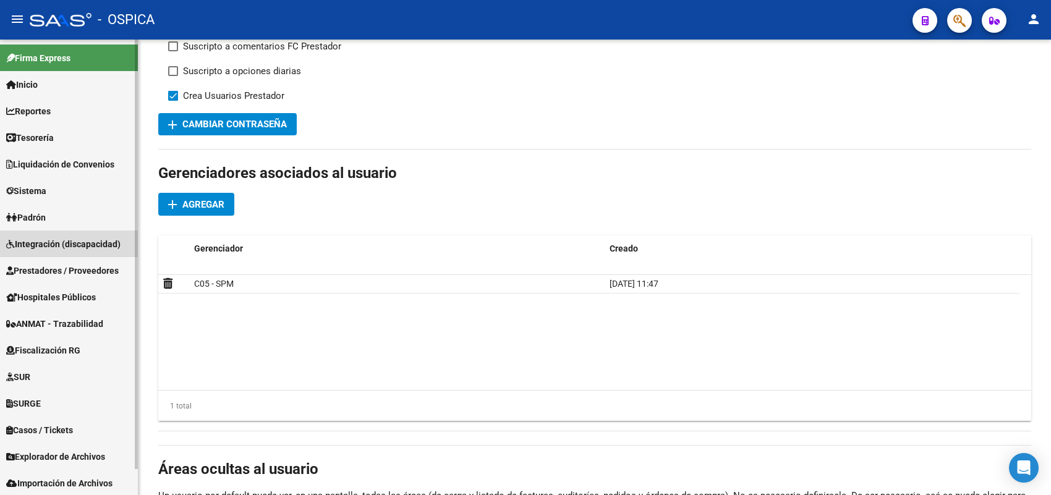
click at [42, 235] on link "Integración (discapacidad)" at bounding box center [69, 244] width 138 height 27
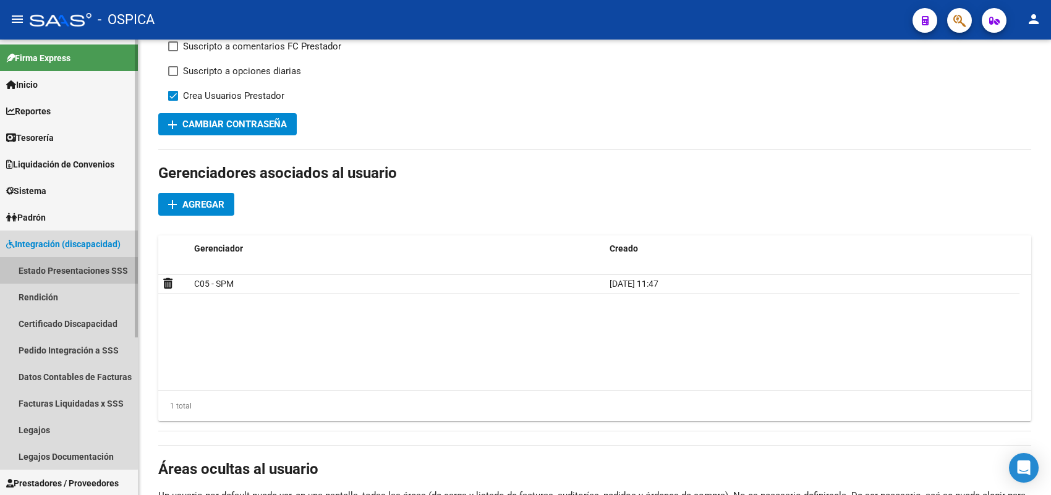
click at [53, 267] on link "Estado Presentaciones SSS" at bounding box center [69, 270] width 138 height 27
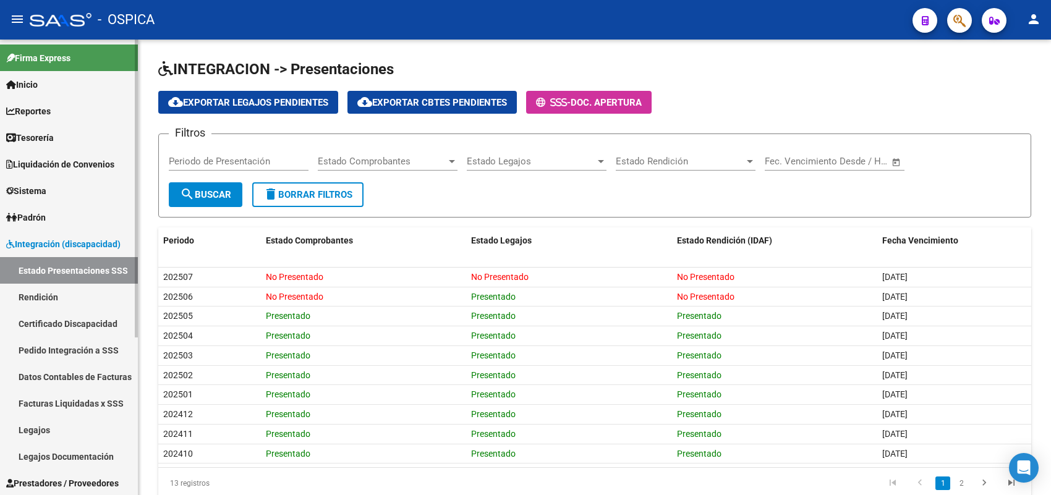
click at [53, 190] on link "Sistema" at bounding box center [69, 190] width 138 height 27
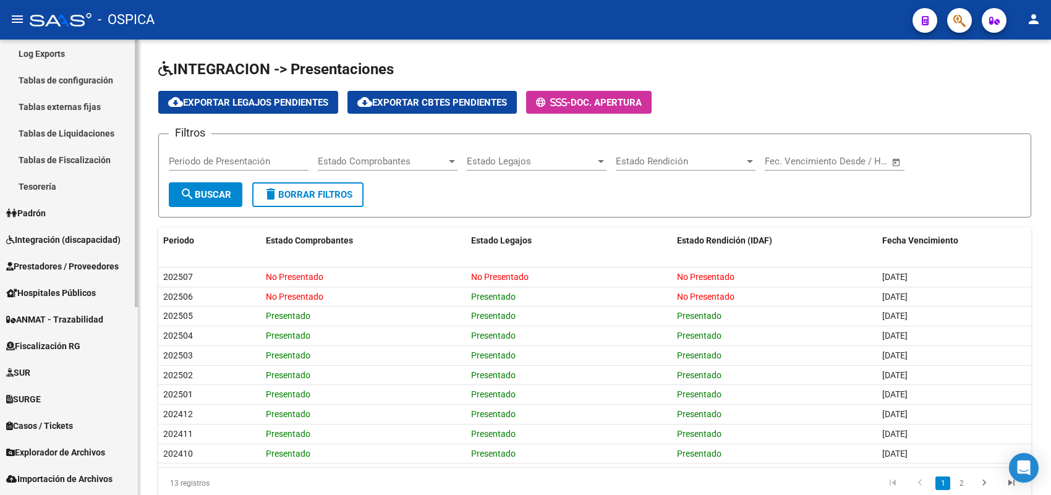
scroll to position [320, 0]
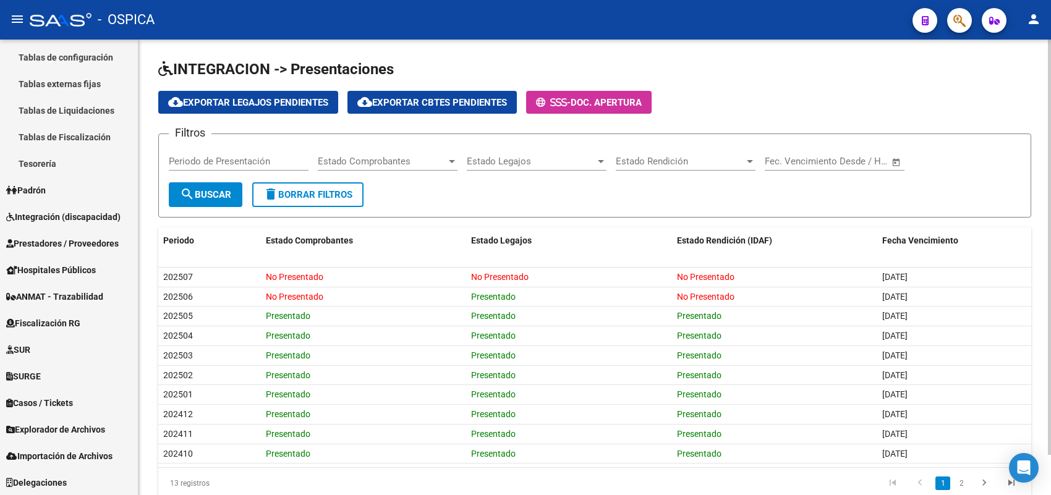
click at [495, 51] on div "INTEGRACION -> Presentaciones cloud_download Exportar Legajos Pendientes cloud_…" at bounding box center [595, 289] width 913 height 499
